Goal: Task Accomplishment & Management: Manage account settings

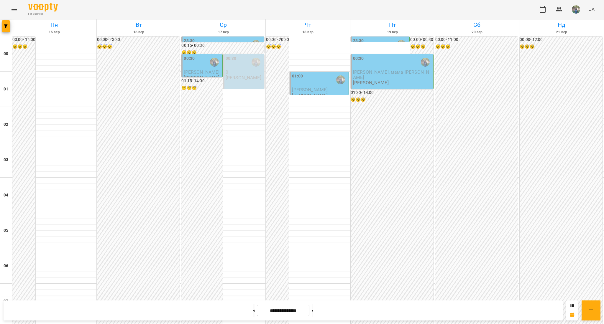
scroll to position [432, 0]
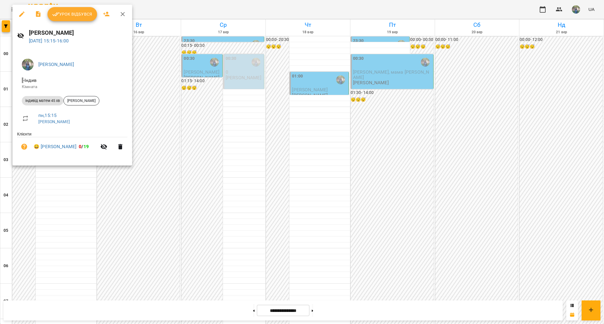
click at [63, 13] on span "Урок відбувся" at bounding box center [72, 14] width 40 height 7
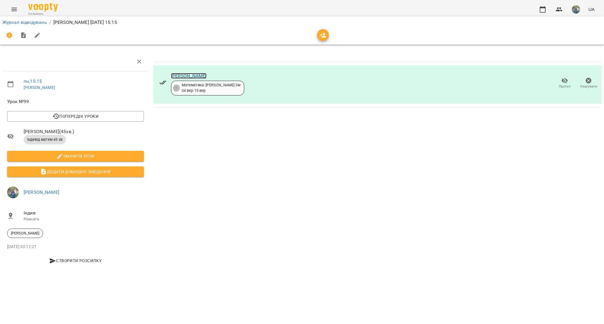
click at [174, 76] on link "[PERSON_NAME]" at bounding box center [189, 76] width 36 height 6
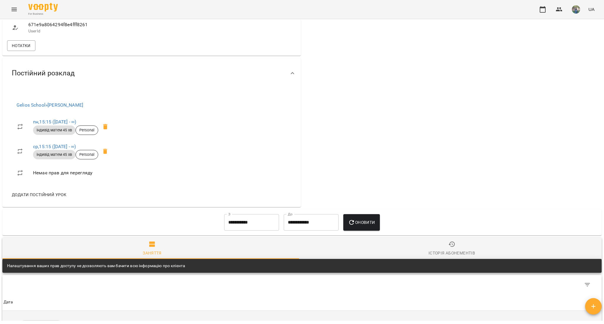
scroll to position [354, 0]
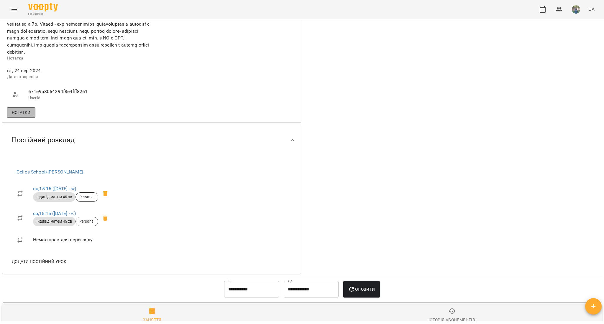
click at [18, 116] on span "Нотатки" at bounding box center [21, 112] width 19 height 7
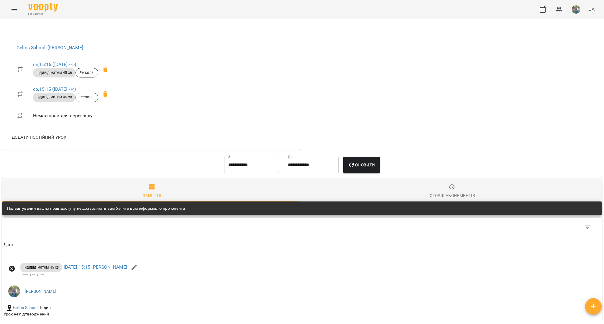
scroll to position [1572, 0]
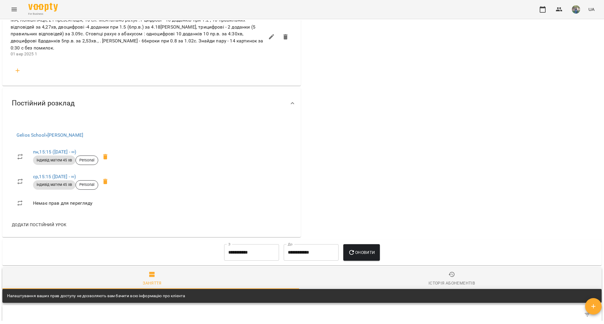
click at [17, 74] on icon "button" at bounding box center [17, 70] width 7 height 7
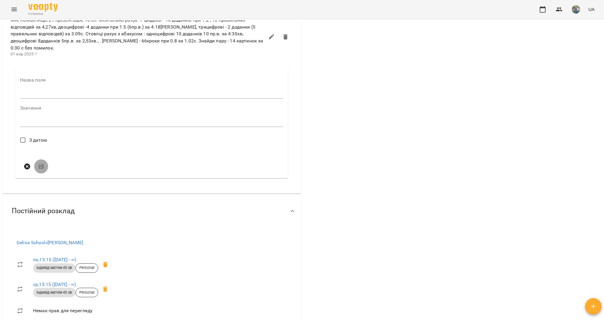
click at [34, 99] on input "text" at bounding box center [151, 93] width 263 height 9
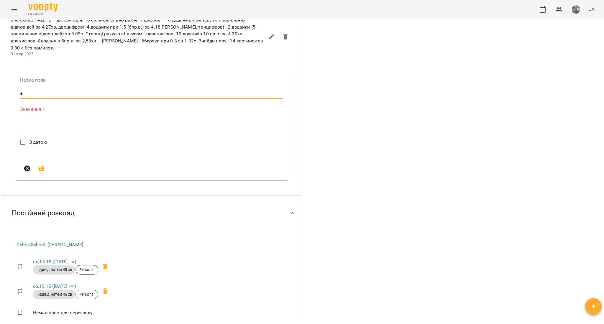
type input "*"
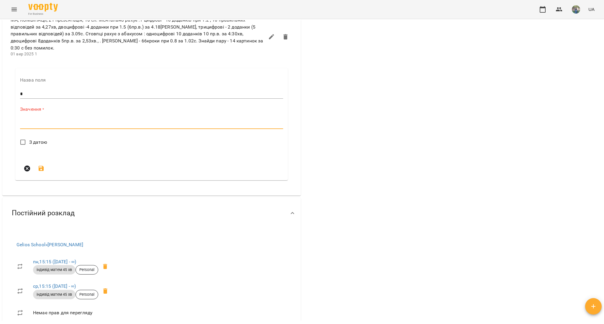
click at [40, 127] on textarea at bounding box center [151, 124] width 263 height 6
paste textarea "**********"
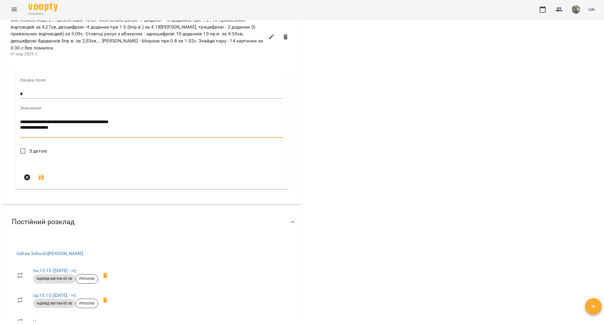
paste textarea "**********"
type textarea "**********"
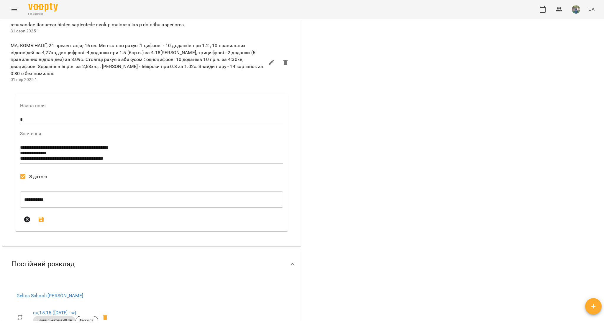
scroll to position [1533, 0]
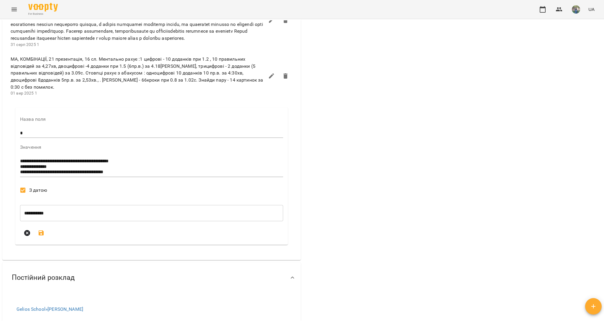
click at [38, 237] on icon "submit" at bounding box center [41, 233] width 7 height 7
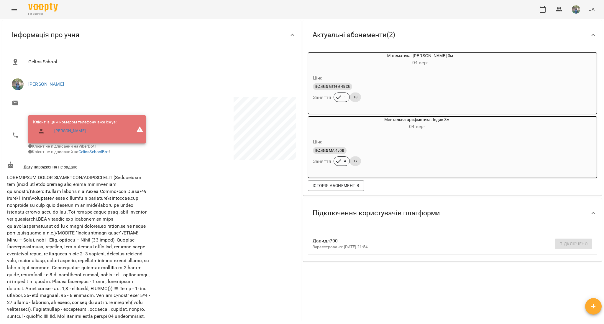
scroll to position [0, 0]
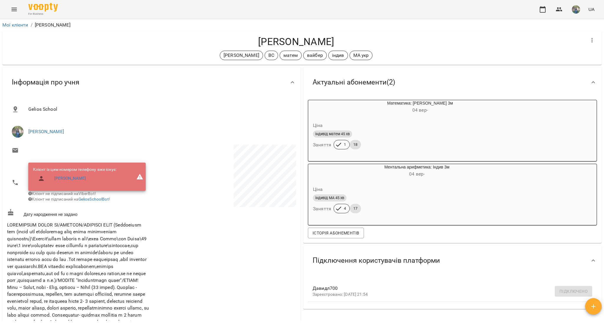
click at [11, 13] on button "Menu" at bounding box center [14, 9] width 14 height 14
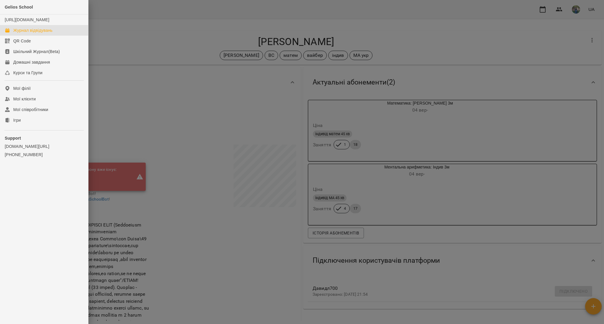
click at [26, 33] on div "Журнал відвідувань" at bounding box center [32, 30] width 39 height 6
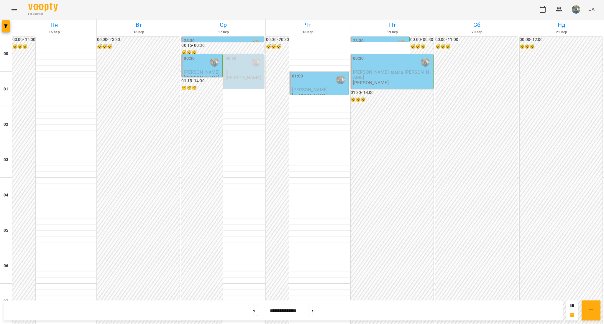
scroll to position [509, 0]
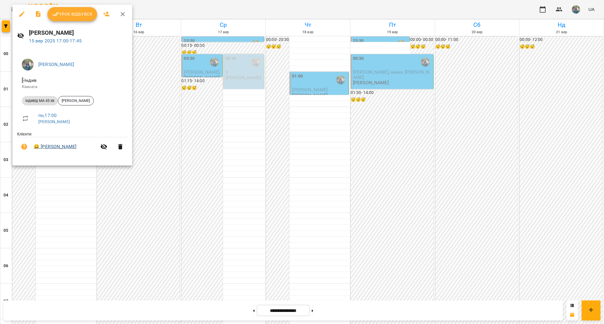
click at [39, 144] on link "😀 [PERSON_NAME]" at bounding box center [55, 146] width 43 height 7
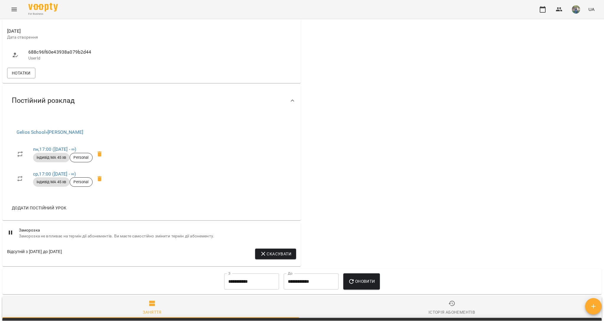
scroll to position [196, 0]
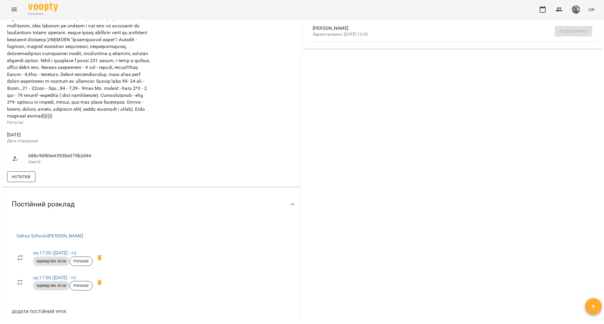
click at [27, 180] on span "Нотатки" at bounding box center [21, 176] width 19 height 7
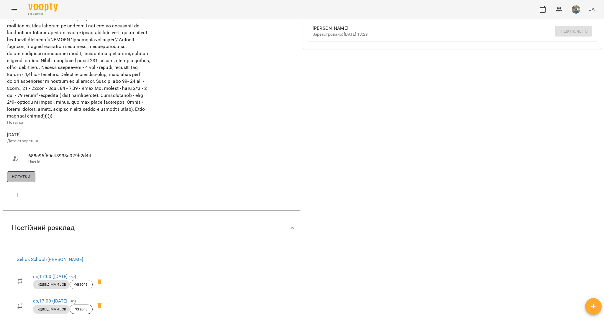
click at [27, 180] on span "Нотатки" at bounding box center [21, 176] width 19 height 7
